Goal: Task Accomplishment & Management: Manage account settings

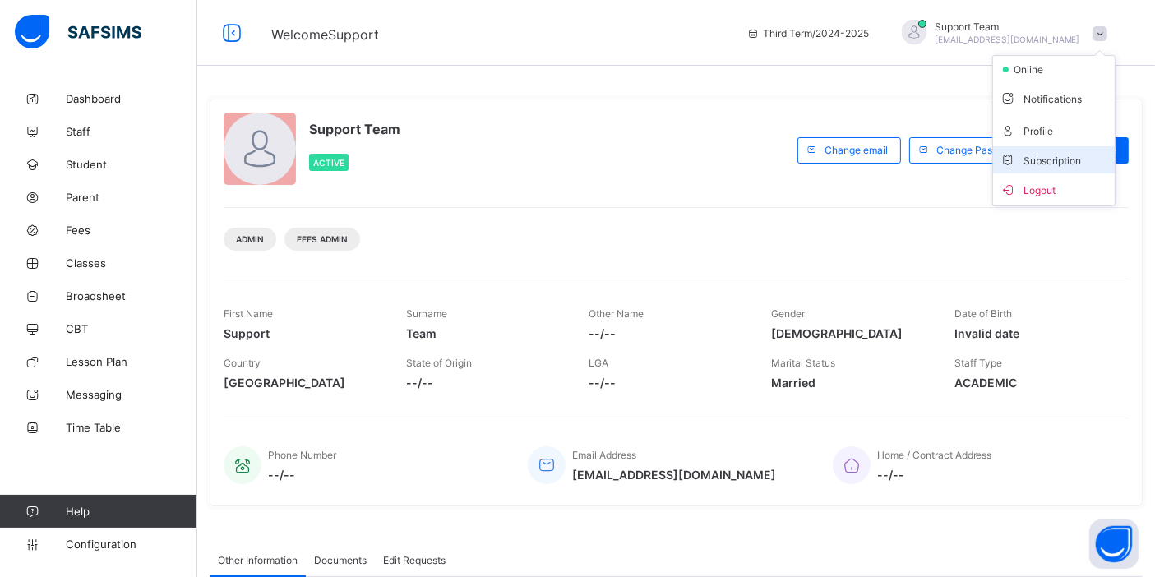
click at [1025, 166] on li "Subscription" at bounding box center [1054, 159] width 122 height 27
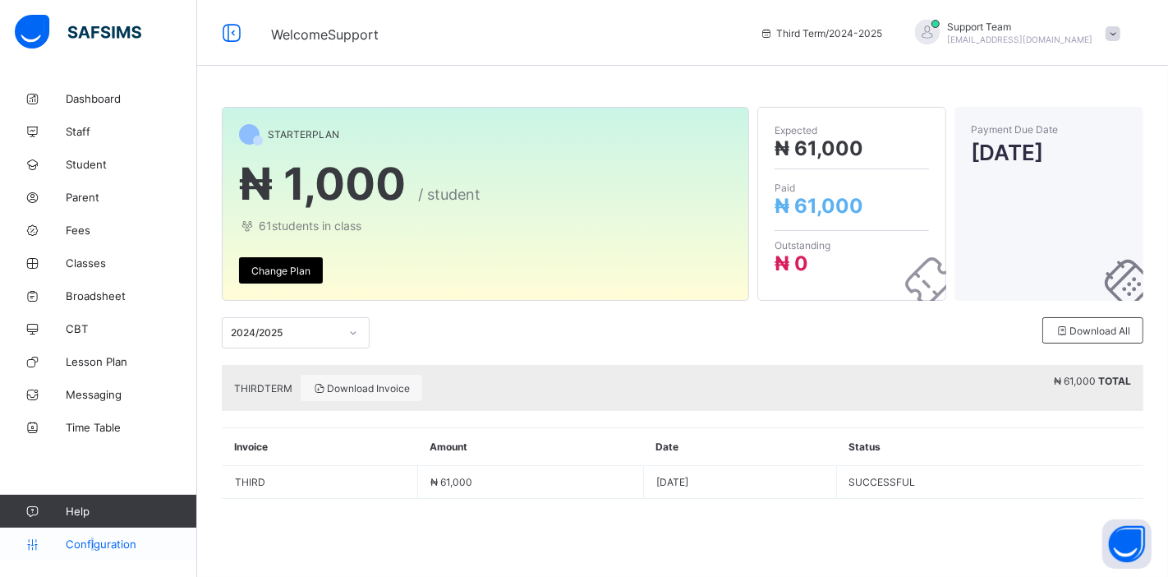
click at [91, 552] on link "Configuration" at bounding box center [98, 544] width 196 height 33
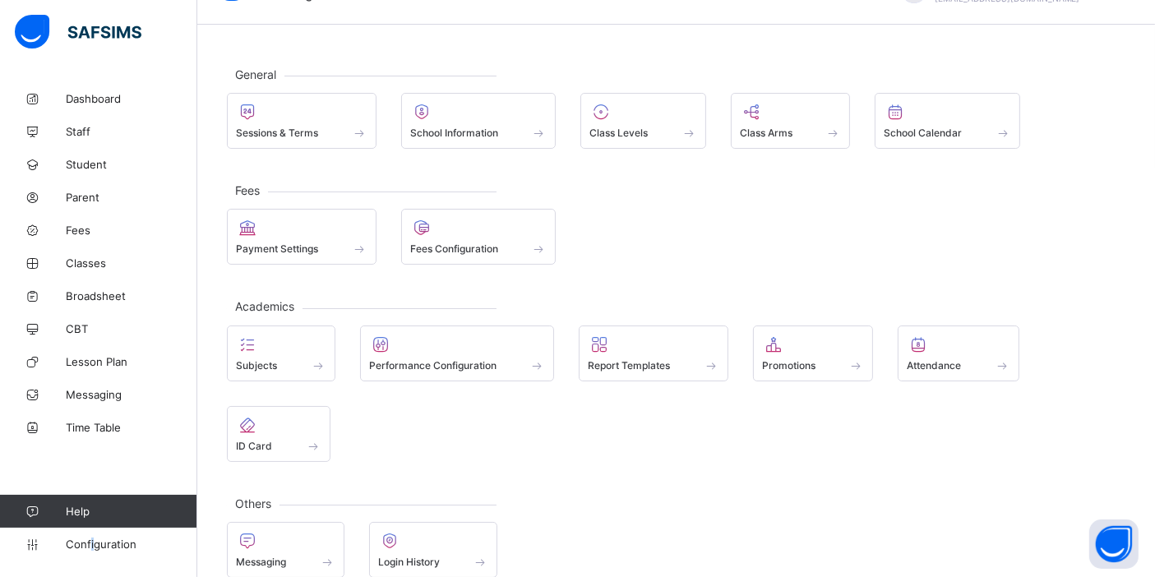
scroll to position [63, 0]
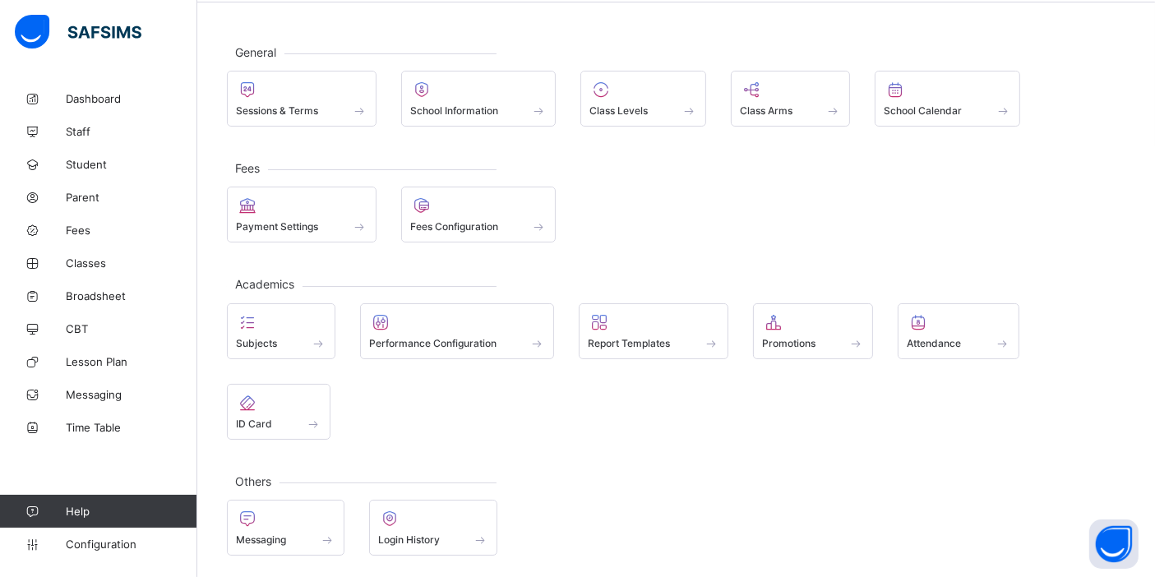
click at [307, 67] on div "General Sessions & Terms School Information Class Levels Class Arms School Cale…" at bounding box center [676, 89] width 898 height 75
click at [300, 81] on div at bounding box center [301, 90] width 131 height 20
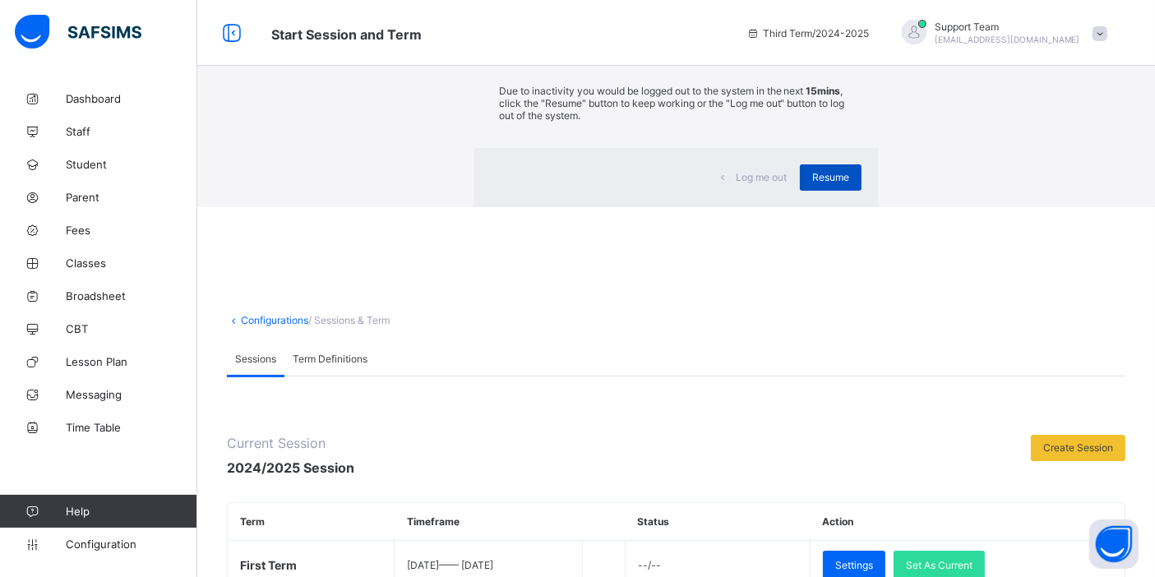
click at [812, 183] on span "Resume" at bounding box center [830, 177] width 37 height 12
